Goal: Task Accomplishment & Management: Use online tool/utility

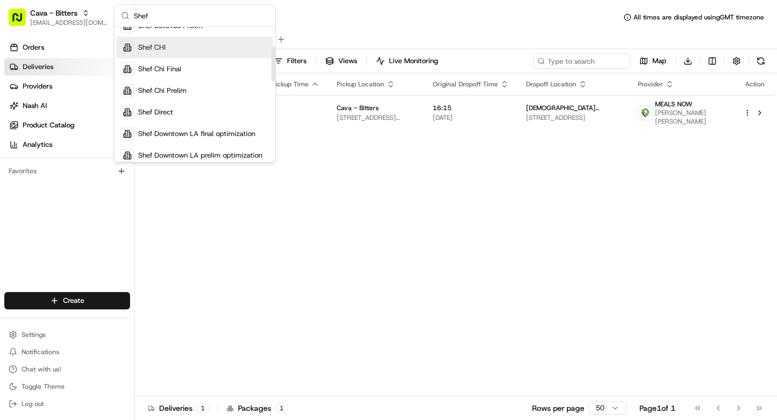
scroll to position [74, 0]
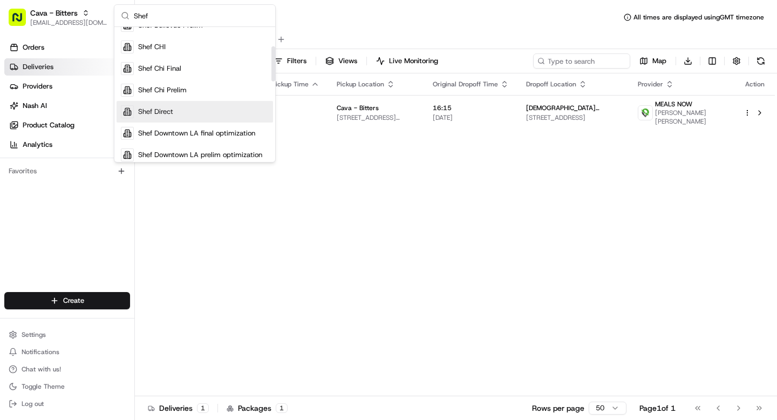
type input "Shef"
click at [174, 111] on div "Shef Direct" at bounding box center [195, 112] width 157 height 22
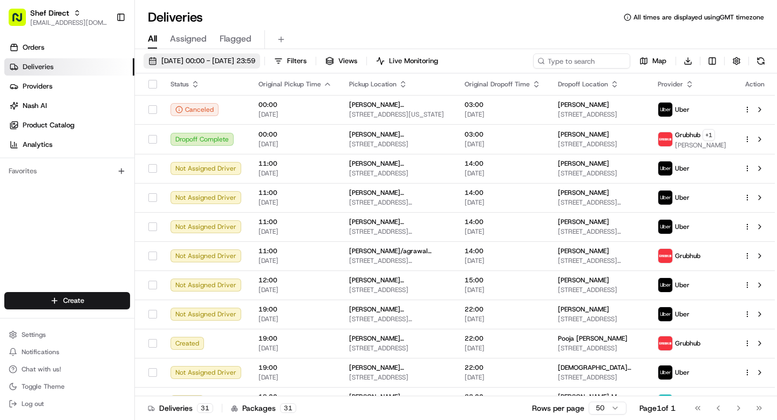
click at [201, 59] on span "21/08/2025 00:00 - 21/08/2025 23:59" at bounding box center [208, 61] width 94 height 10
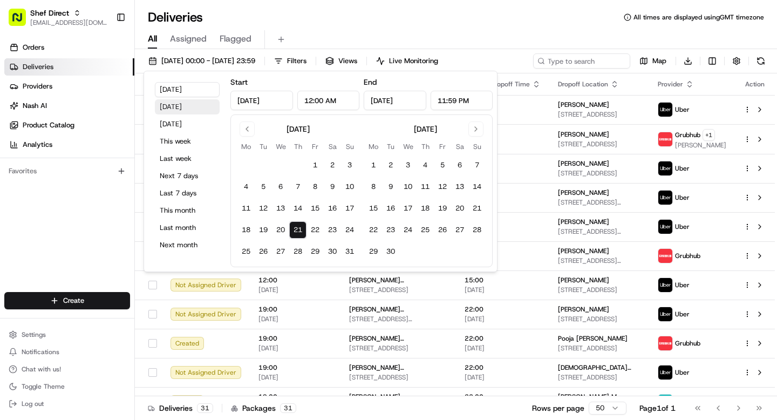
click at [170, 110] on button "Yesterday" at bounding box center [187, 106] width 65 height 15
type input "Aug 20, 2025"
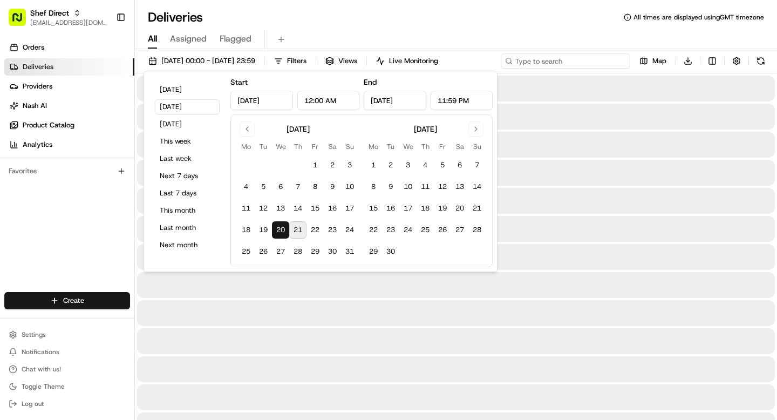
click at [551, 65] on input at bounding box center [566, 60] width 130 height 15
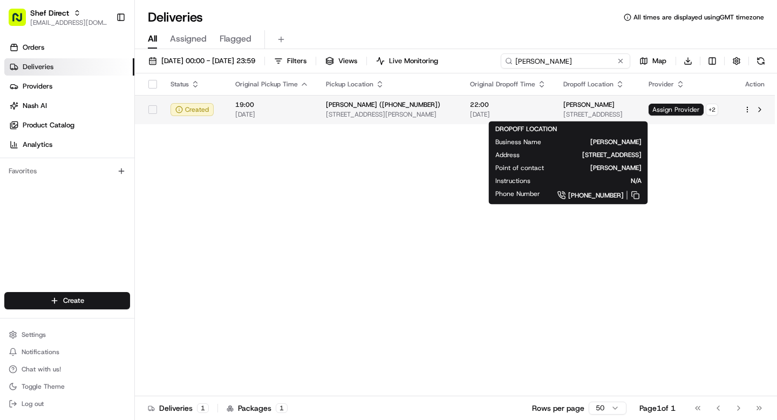
type input "Ed S"
click at [564, 109] on div "Ed Seward 534 Cosgrove Ave, Chapel Hill, NC 27514, USA" at bounding box center [598, 109] width 68 height 18
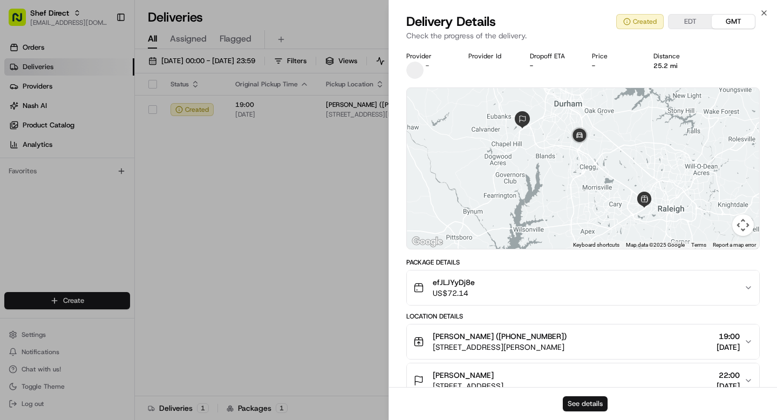
click at [597, 405] on button "See details" at bounding box center [585, 403] width 45 height 15
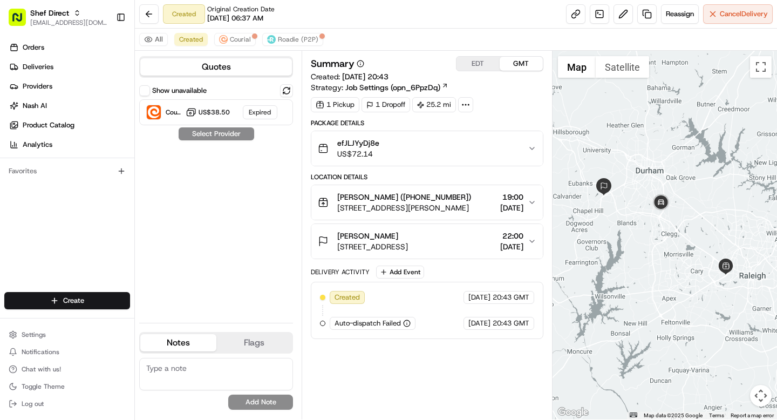
click at [471, 147] on div "efJLJYyDj8e US$72.14" at bounding box center [422, 149] width 209 height 22
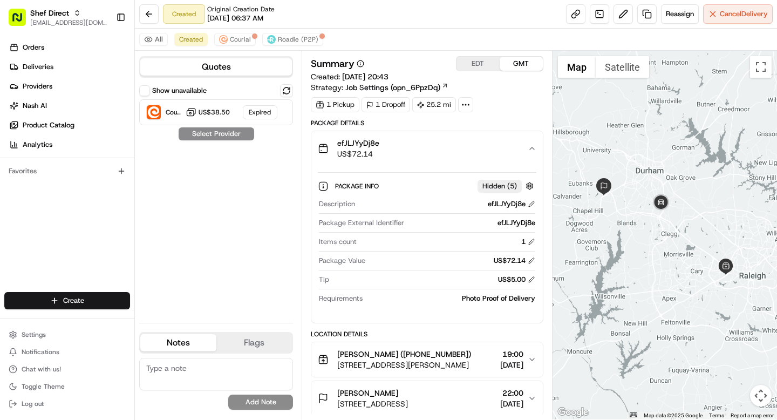
click at [471, 147] on div "efJLJYyDj8e US$72.14" at bounding box center [422, 149] width 209 height 22
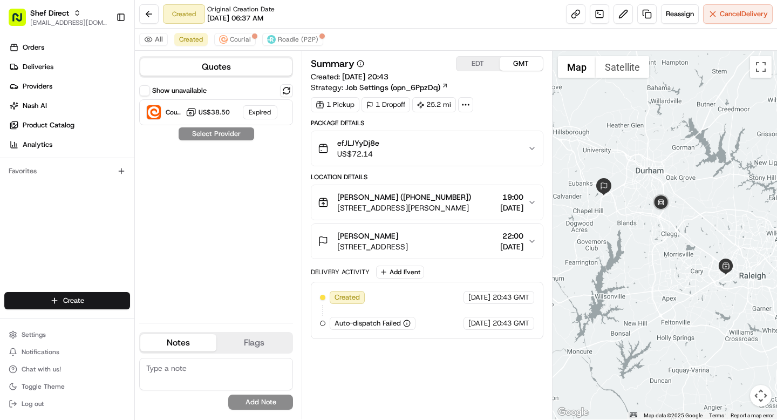
click at [471, 147] on div "efJLJYyDj8e US$72.14" at bounding box center [422, 149] width 209 height 22
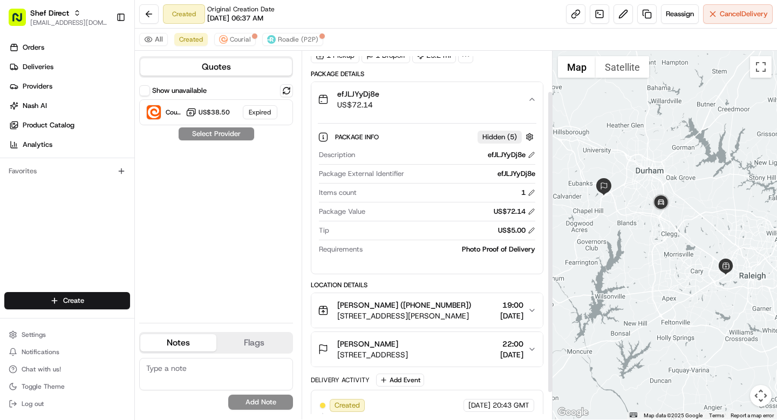
scroll to position [50, 0]
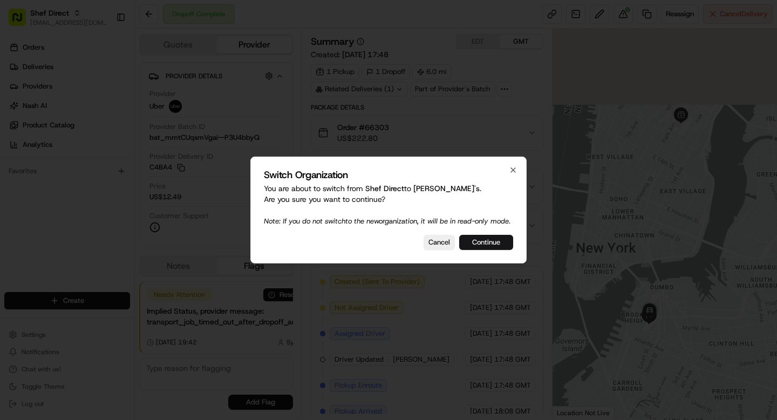
click at [503, 249] on button "Continue" at bounding box center [486, 242] width 54 height 15
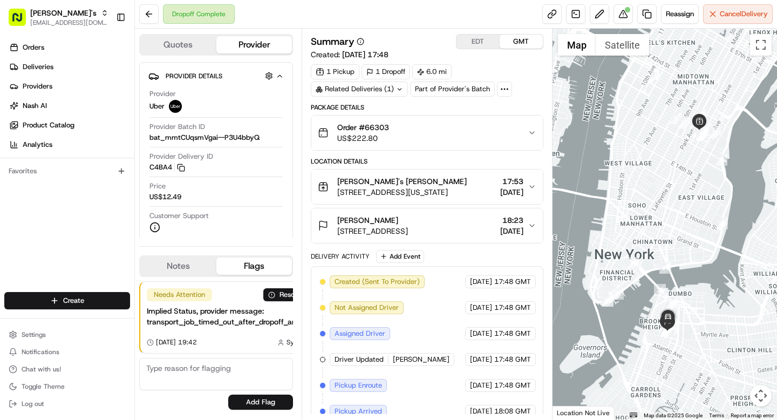
click at [408, 226] on span "63 Clinton St, Brooklyn, NY 11201, USA" at bounding box center [372, 231] width 71 height 11
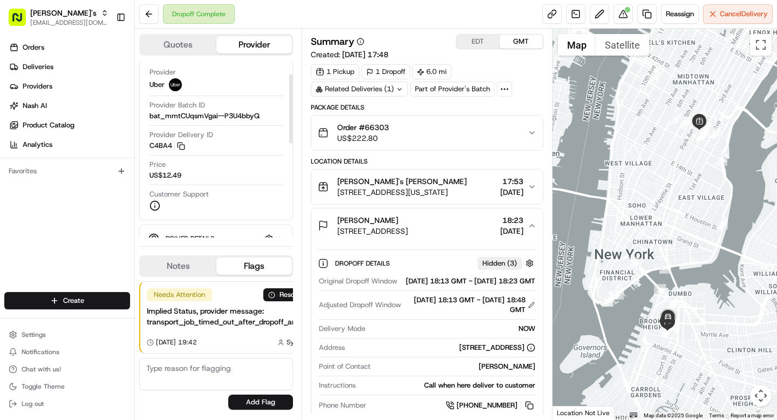
scroll to position [31, 0]
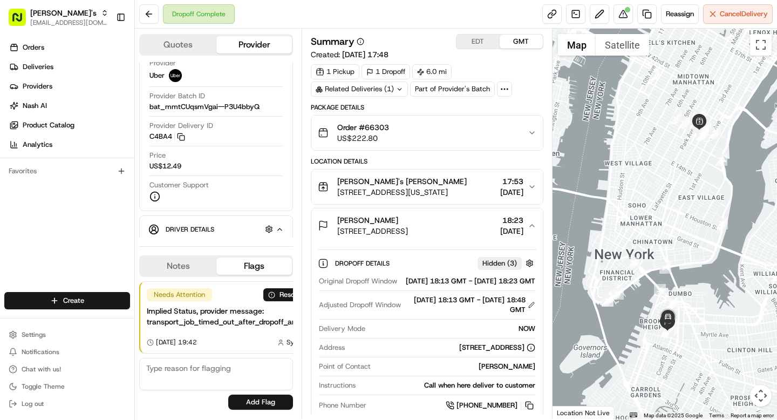
click at [479, 214] on button "Samuel Clonts 63 Clinton St, Brooklyn, NY 11201, USA 18:23 20/08/2025" at bounding box center [427, 225] width 231 height 35
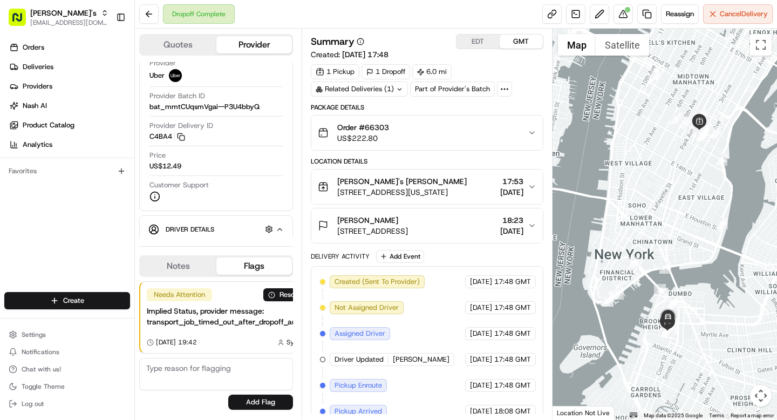
click at [479, 214] on button "Samuel Clonts 63 Clinton St, Brooklyn, NY 11201, USA 18:23 20/08/2025" at bounding box center [427, 225] width 231 height 35
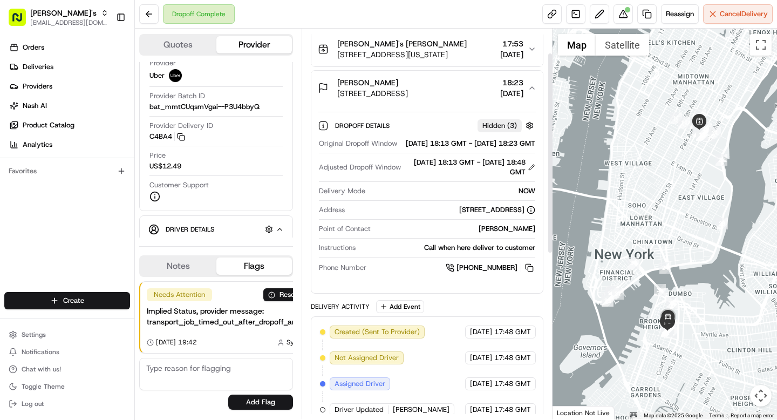
scroll to position [168, 0]
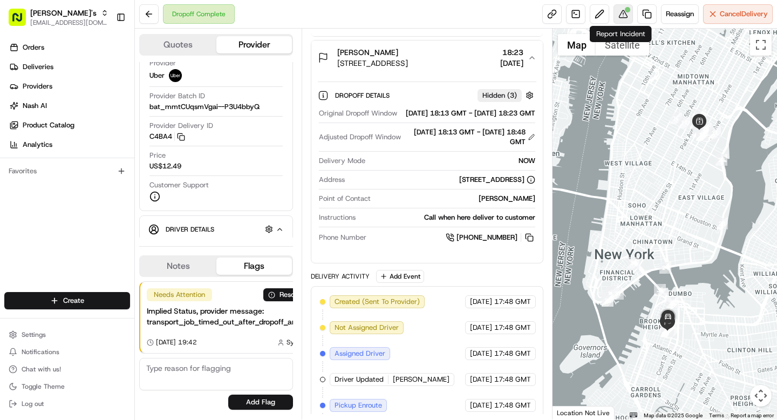
click at [620, 17] on button at bounding box center [623, 13] width 19 height 19
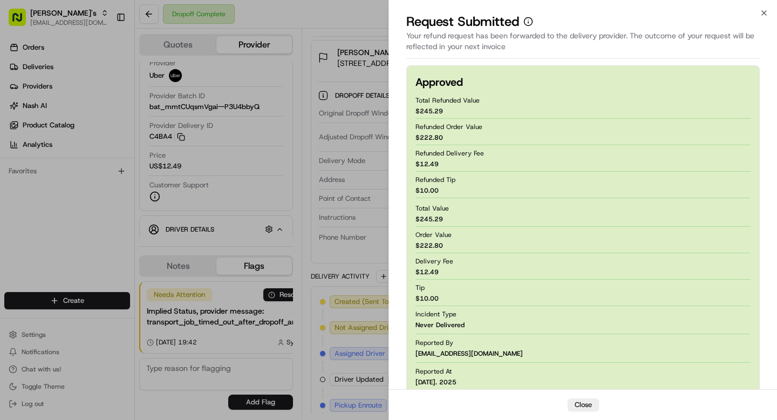
scroll to position [65, 0]
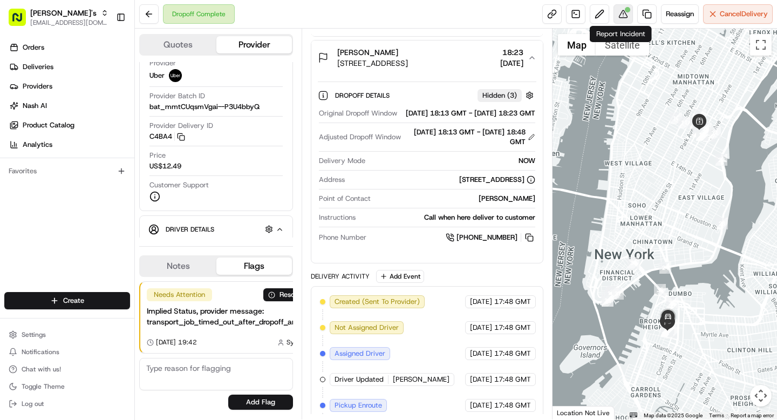
click at [620, 12] on button at bounding box center [623, 13] width 19 height 19
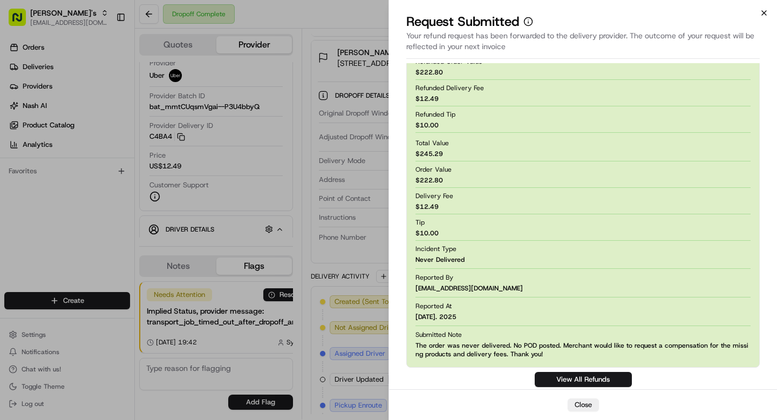
click at [765, 11] on icon "button" at bounding box center [764, 13] width 9 height 9
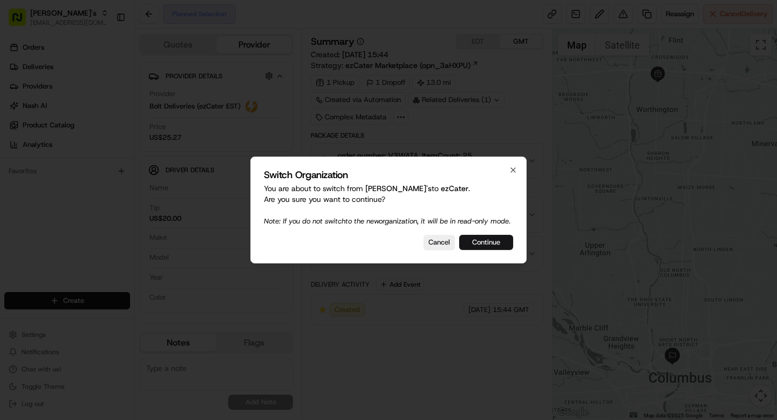
click at [493, 246] on button "Continue" at bounding box center [486, 242] width 54 height 15
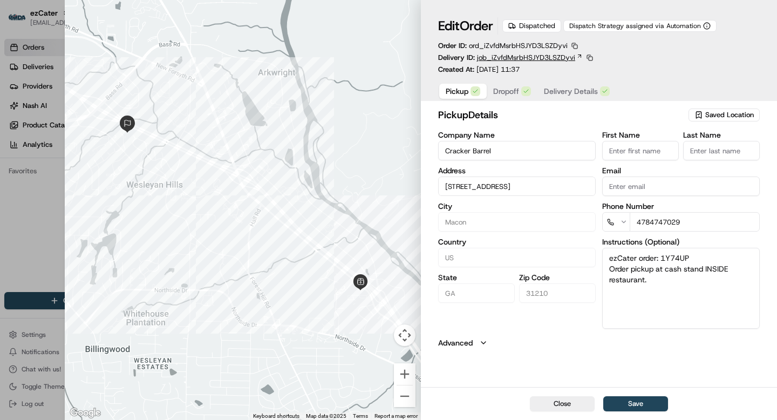
click at [564, 58] on span "job_iZvfdMsrbHSJYD3LSZDyvi" at bounding box center [526, 58] width 98 height 10
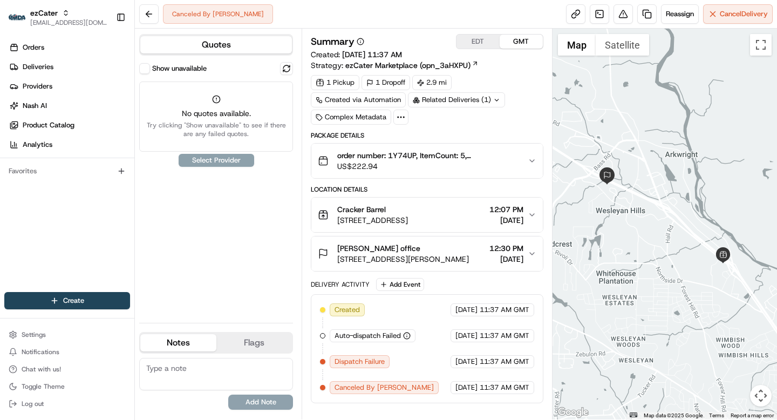
click at [145, 71] on button "Show unavailable" at bounding box center [144, 68] width 11 height 11
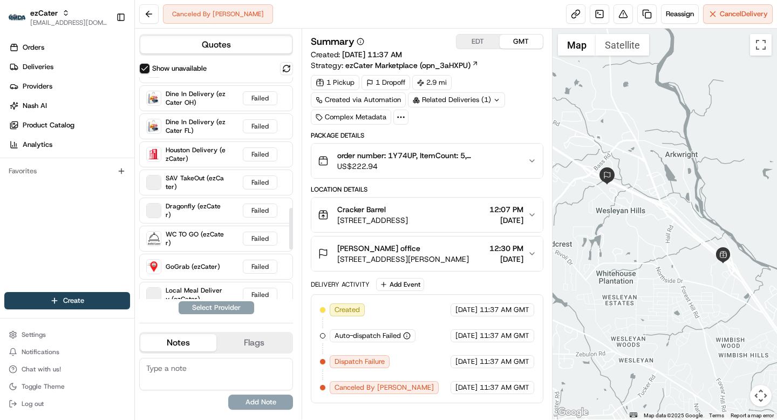
scroll to position [955, 0]
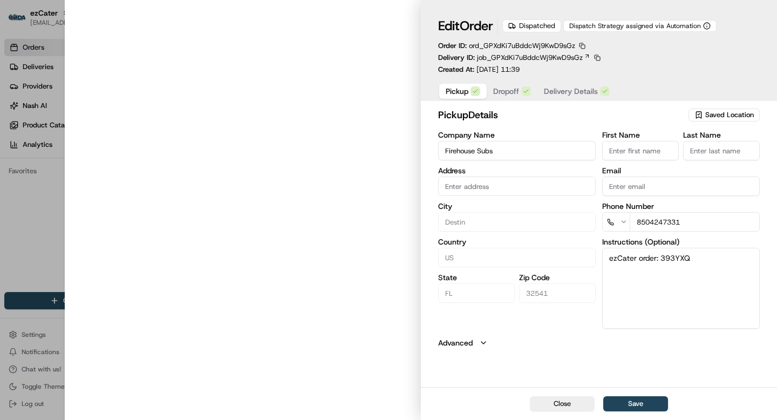
type input "[STREET_ADDRESS]"
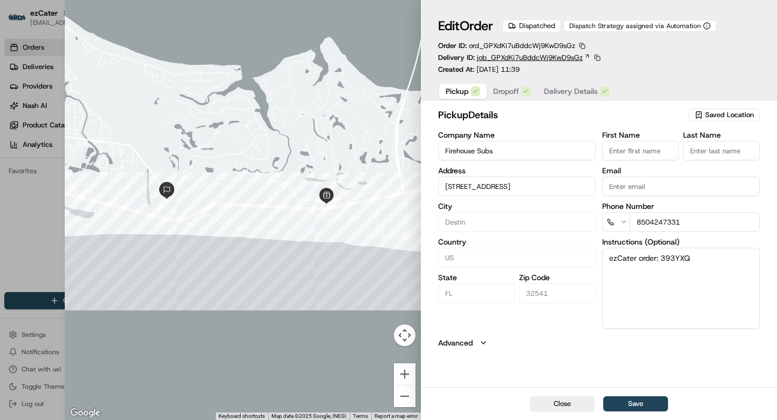
click at [580, 57] on span "job_GPXdKi7uBddcWj9KwD9sGz" at bounding box center [530, 58] width 106 height 10
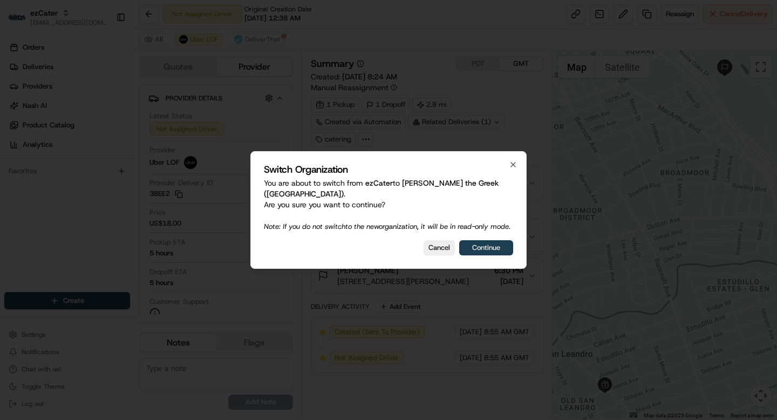
click at [491, 247] on button "Continue" at bounding box center [486, 247] width 54 height 15
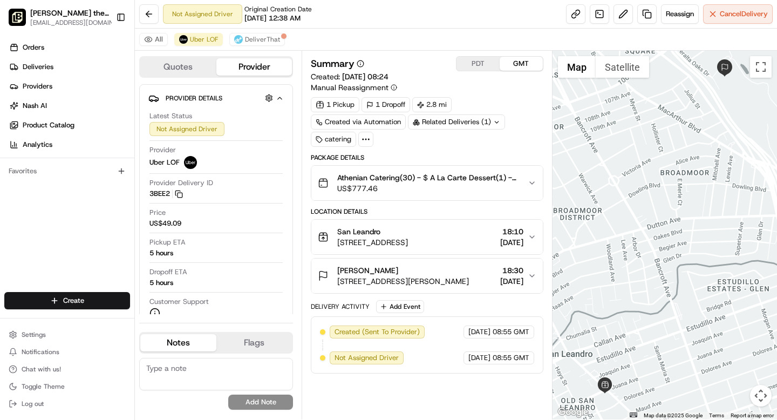
click at [508, 241] on span "21/08/2025" at bounding box center [511, 242] width 23 height 11
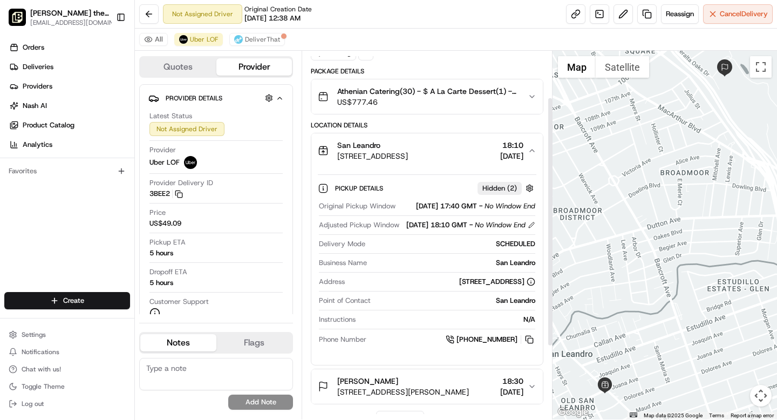
scroll to position [114, 0]
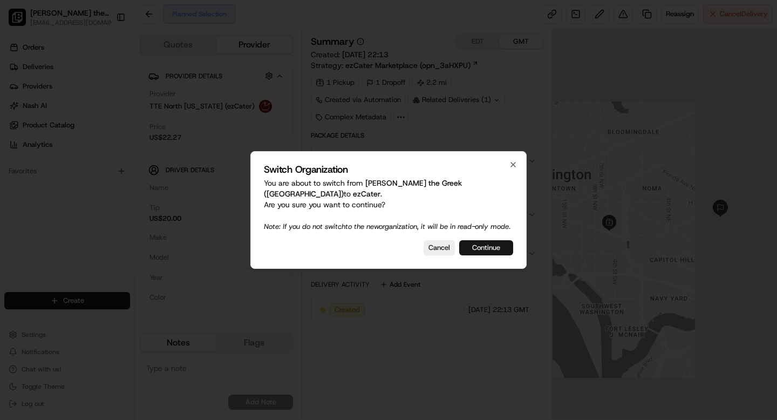
click at [481, 247] on button "Continue" at bounding box center [486, 247] width 54 height 15
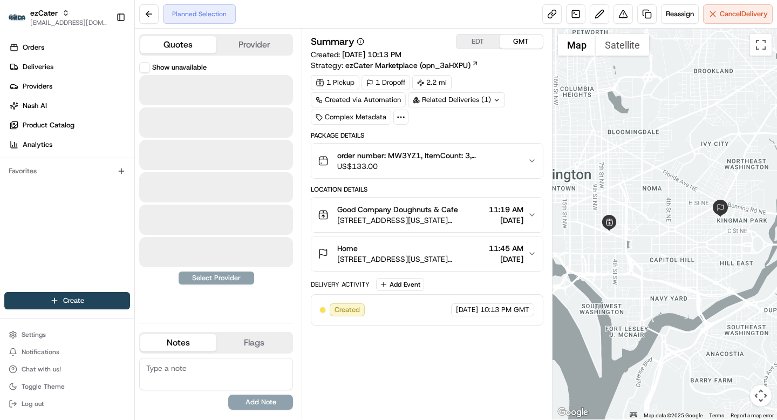
click at [193, 47] on button "Quotes" at bounding box center [178, 44] width 76 height 17
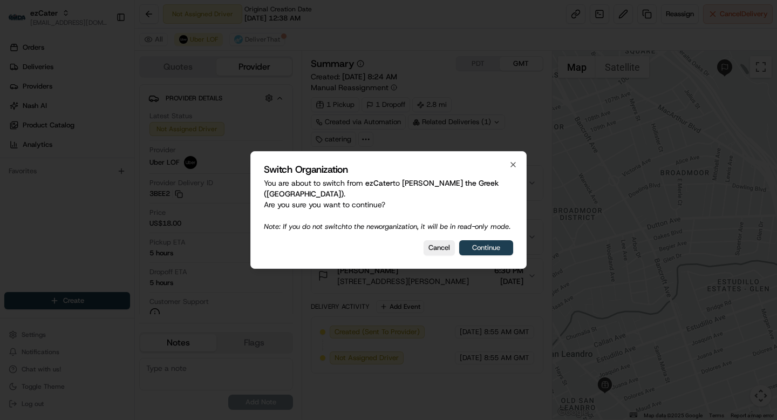
click at [501, 243] on button "Continue" at bounding box center [486, 247] width 54 height 15
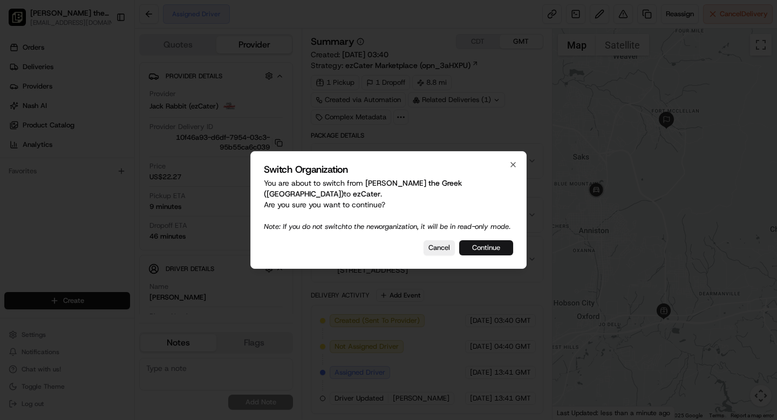
click at [500, 247] on button "Continue" at bounding box center [486, 247] width 54 height 15
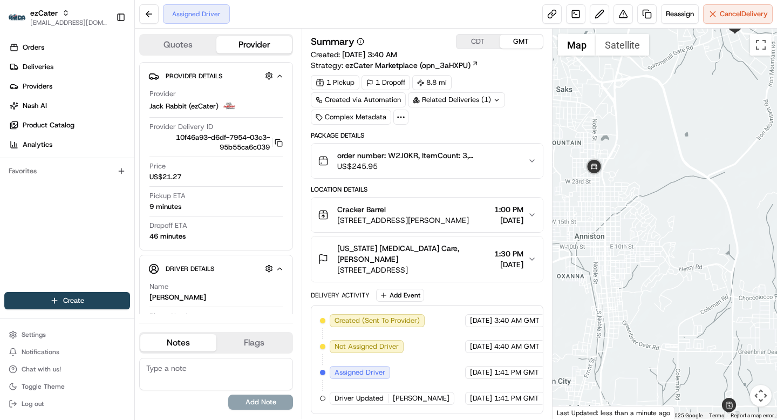
click at [524, 212] on div "Cracker Barrel 220 Leon Smith Pkwy, Oxford, AL 36203, USA 1:00 PM 08/21/2025" at bounding box center [422, 215] width 209 height 22
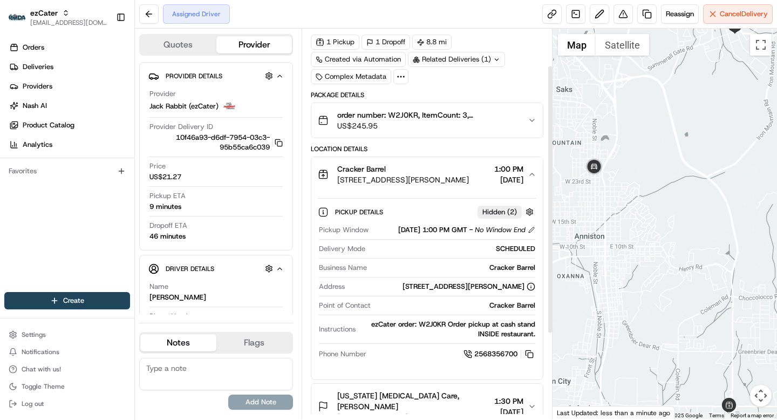
scroll to position [53, 0]
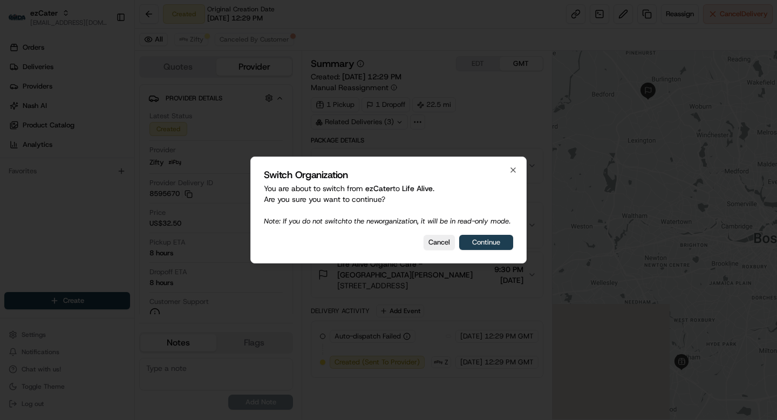
click at [489, 248] on button "Continue" at bounding box center [486, 242] width 54 height 15
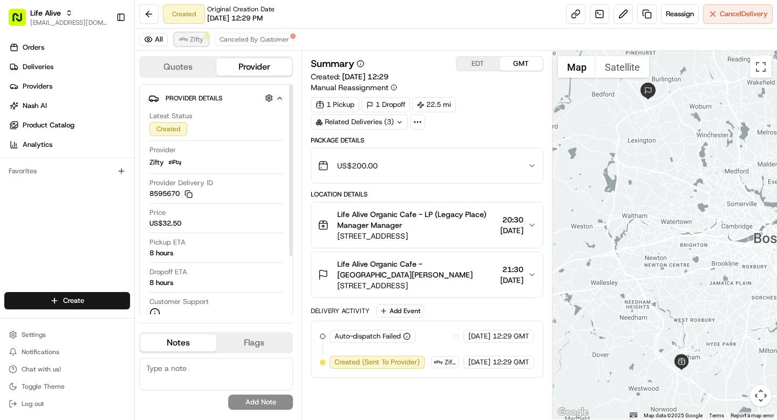
click at [190, 41] on span "Zifty" at bounding box center [196, 39] width 13 height 9
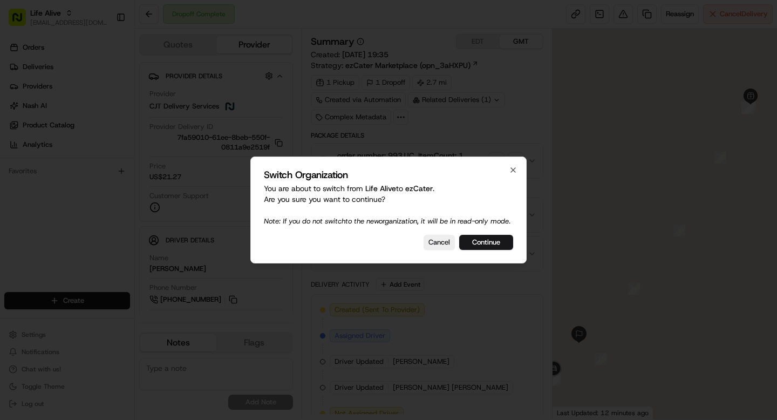
click at [485, 244] on button "Continue" at bounding box center [486, 242] width 54 height 15
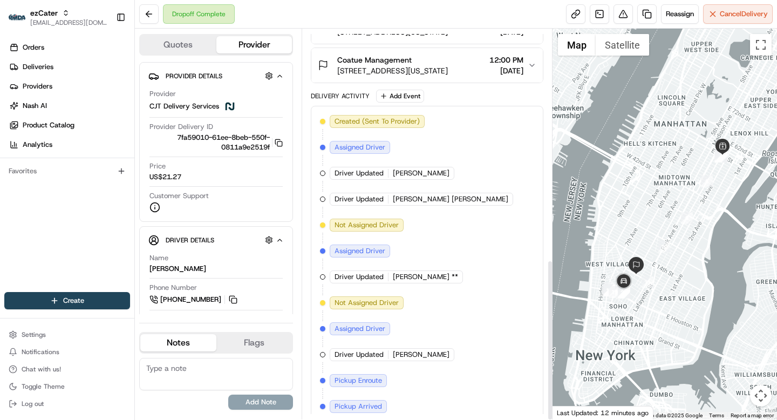
scroll to position [559, 0]
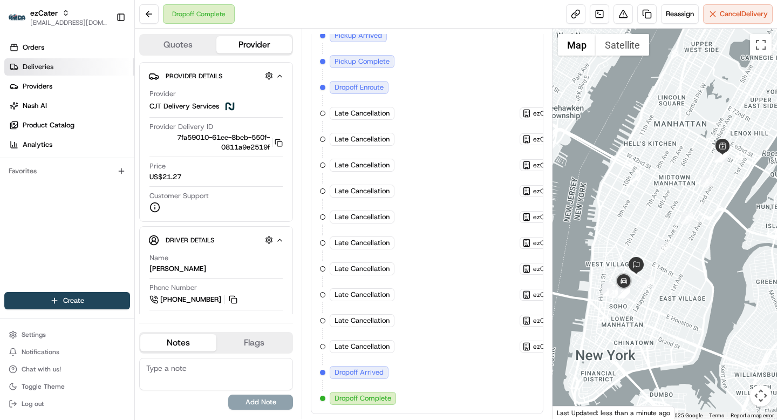
click at [44, 66] on span "Deliveries" at bounding box center [38, 67] width 31 height 10
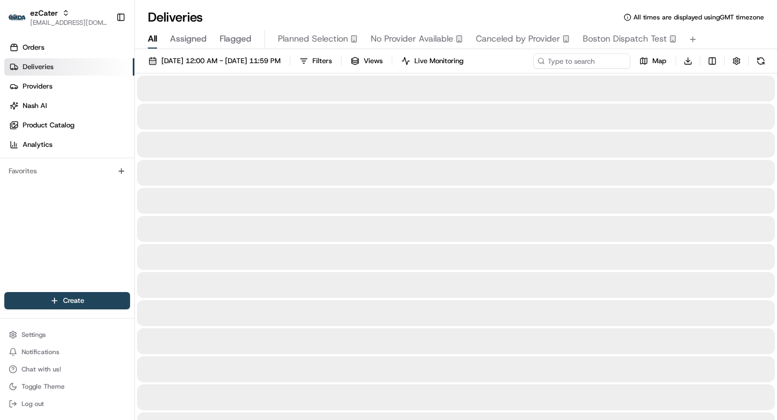
click at [236, 69] on div "08/21/2025 12:00 AM - 08/21/2025 11:59 PM Filters Views Live Monitoring Map Dow…" at bounding box center [456, 63] width 642 height 20
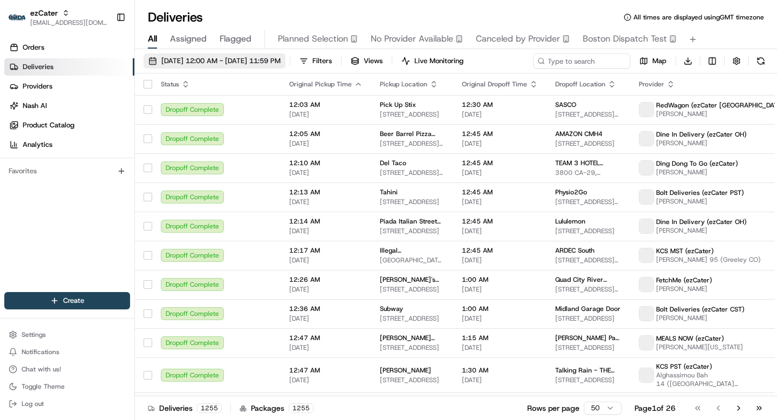
click at [227, 62] on span "08/21/2025 12:00 AM - 08/21/2025 11:59 PM" at bounding box center [220, 61] width 119 height 10
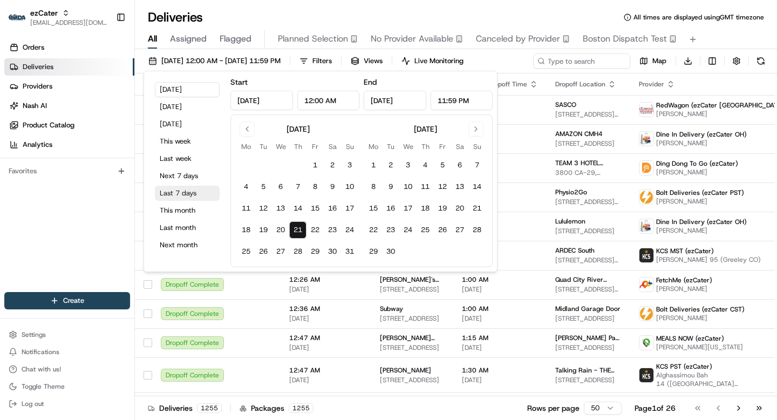
click at [178, 191] on button "Last 7 days" at bounding box center [187, 193] width 65 height 15
type input "Aug 14, 2025"
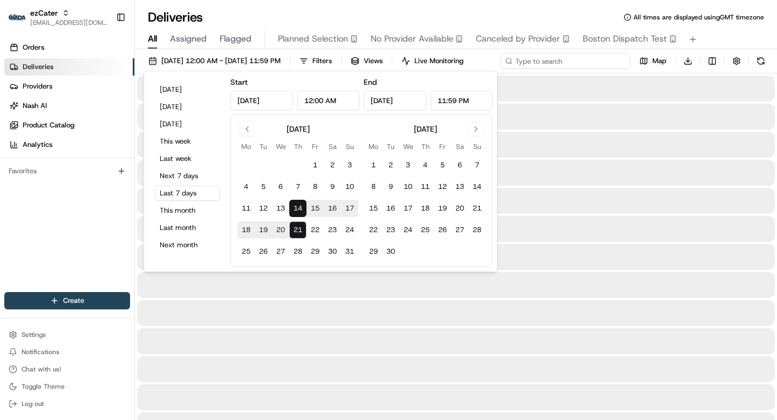
click at [580, 59] on div "08/14/2025 12:00 AM - 08/21/2025 11:59 PM Filters Views Live Monitoring Map Dow…" at bounding box center [456, 63] width 642 height 20
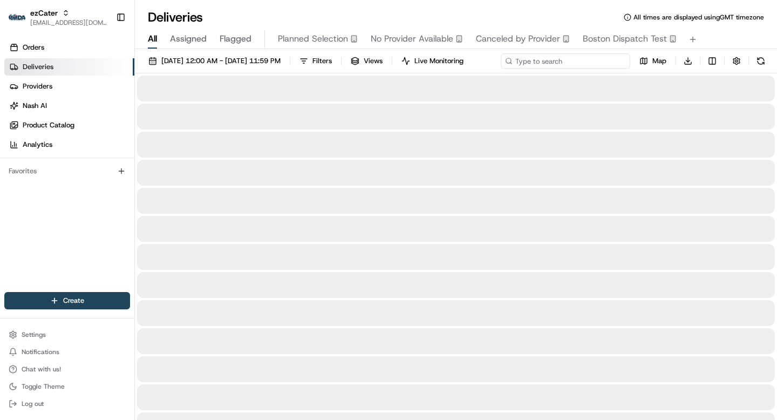
paste input "5VFWQ1"
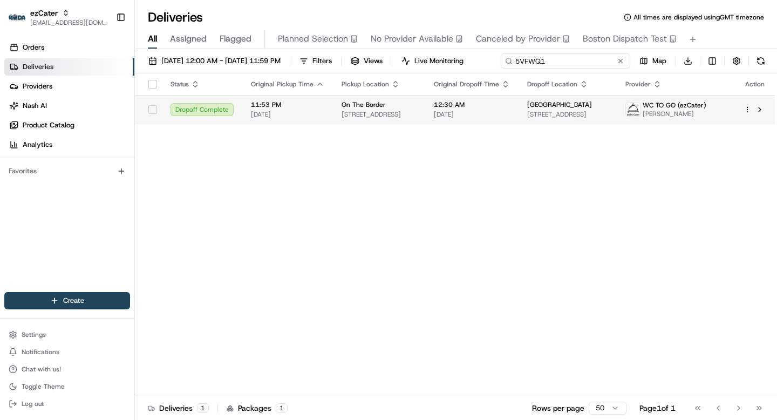
type input "5VFWQ1"
click at [351, 126] on div "Status Original Pickup Time Pickup Location Original Dropoff Time Dropoff Locat…" at bounding box center [455, 234] width 640 height 323
